Goal: Task Accomplishment & Management: Complete application form

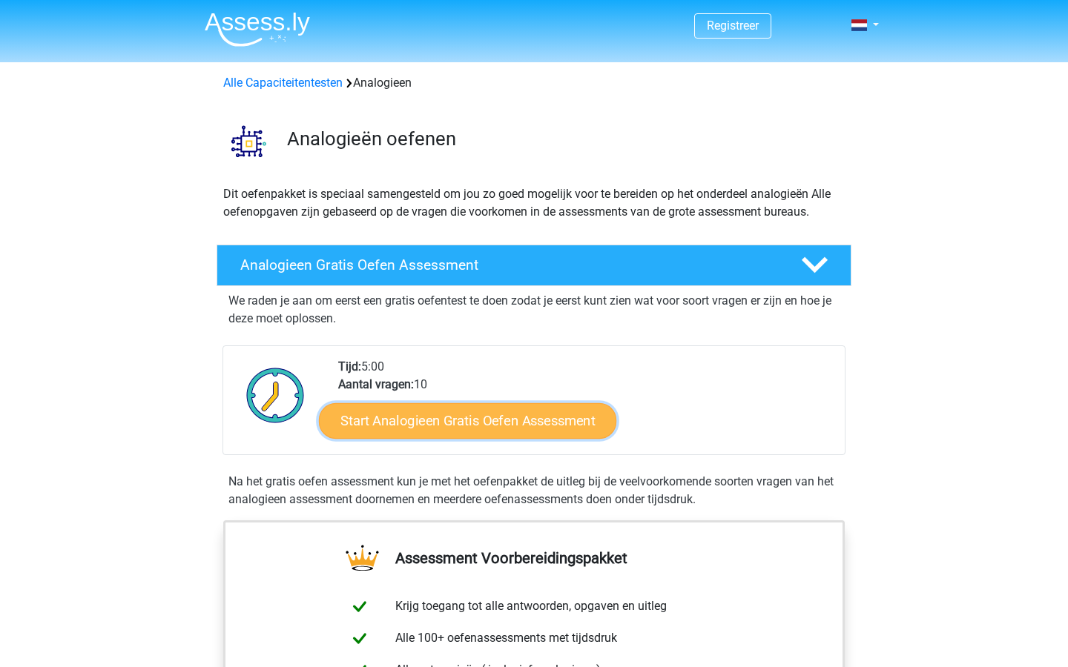
click at [469, 430] on link "Start Analogieen Gratis Oefen Assessment" at bounding box center [467, 421] width 297 height 36
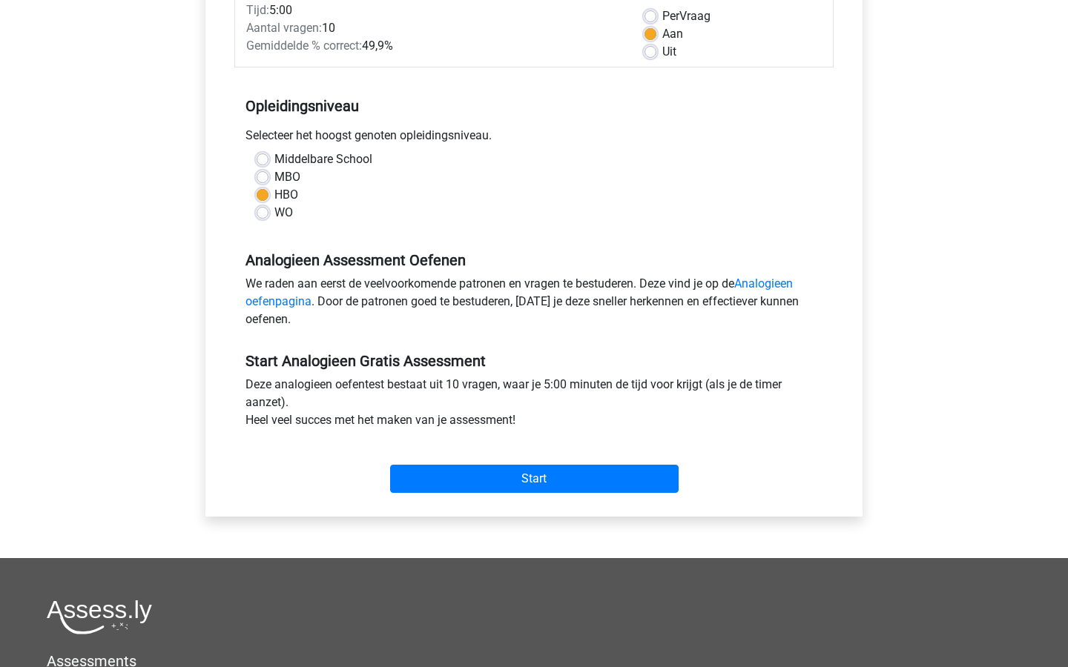
scroll to position [231, 0]
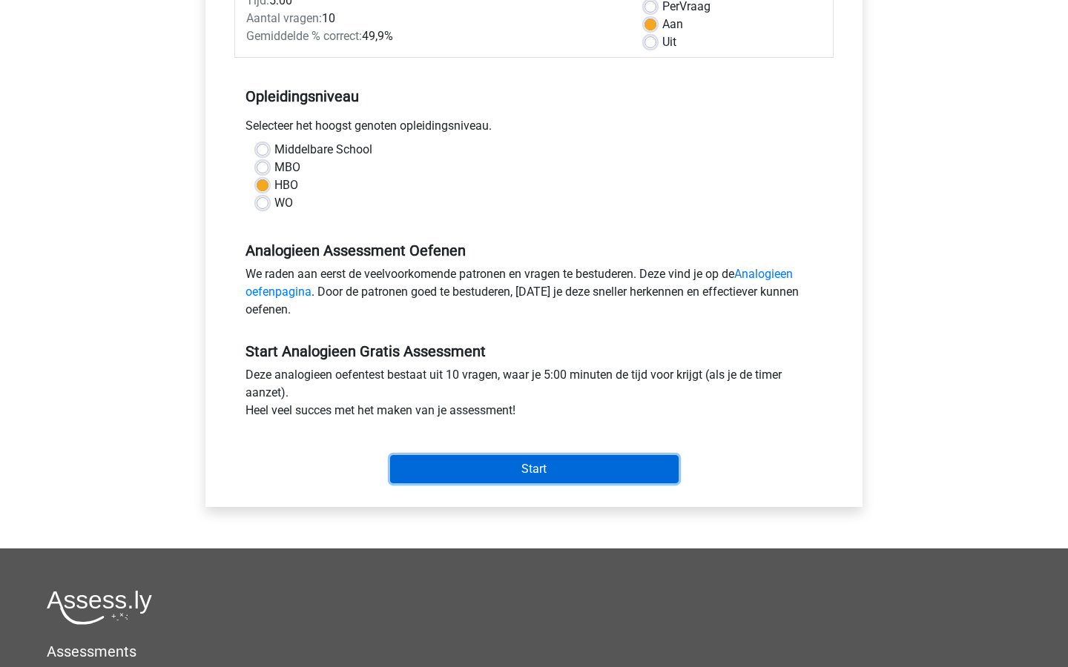
click at [537, 472] on input "Start" at bounding box center [534, 469] width 288 height 28
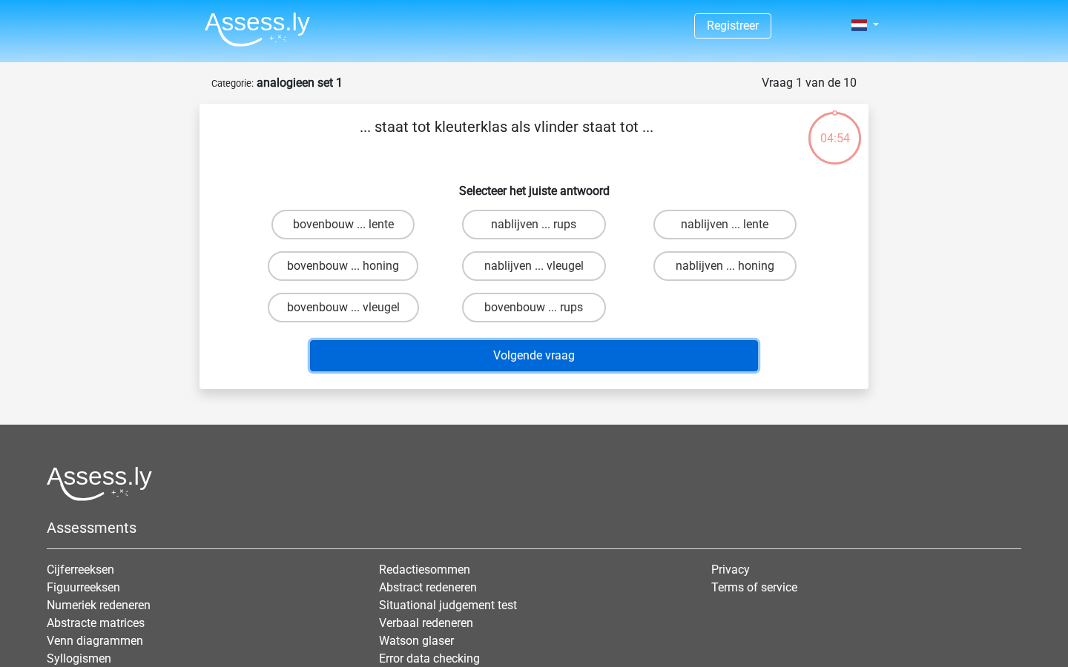
click at [586, 353] on button "Volgende vraag" at bounding box center [534, 355] width 449 height 31
